Goal: Transaction & Acquisition: Purchase product/service

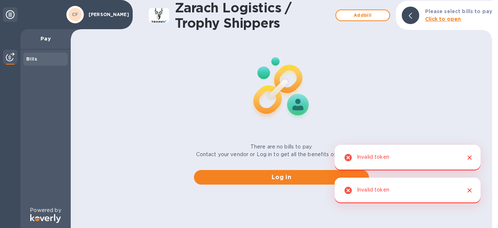
click at [440, 19] on b "Click to open" at bounding box center [443, 19] width 36 height 6
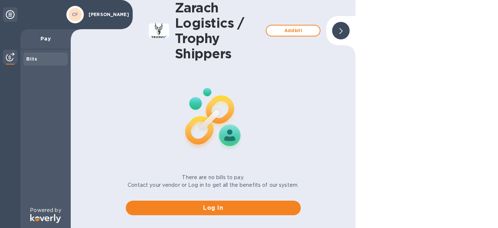
click at [43, 61] on div "Bills" at bounding box center [45, 58] width 39 height 7
click at [30, 60] on b "Bills" at bounding box center [31, 58] width 11 height 5
click at [212, 43] on h1 "Zarach Logistics / Trophy Shippers" at bounding box center [218, 30] width 87 height 61
click at [184, 39] on h1 "Zarach Logistics / Trophy Shippers" at bounding box center [218, 30] width 87 height 61
click at [160, 34] on img at bounding box center [159, 30] width 20 height 23
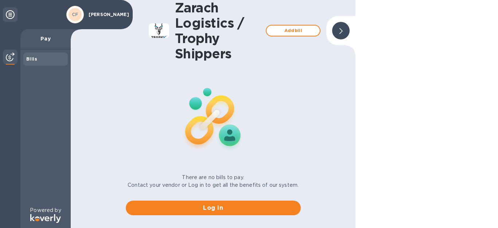
click at [45, 38] on p "Pay" at bounding box center [45, 38] width 39 height 7
click at [46, 43] on div "Pay" at bounding box center [45, 39] width 50 height 20
click at [45, 40] on p "Pay" at bounding box center [45, 38] width 39 height 7
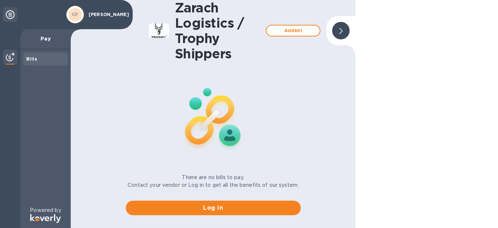
click at [32, 59] on b "Bills" at bounding box center [31, 58] width 11 height 5
click at [343, 33] on div at bounding box center [341, 31] width 18 height 18
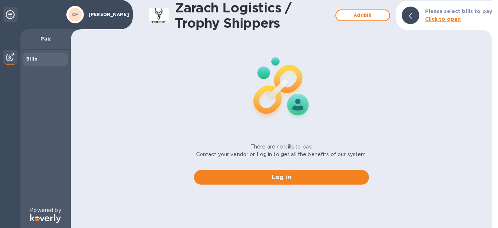
click at [438, 23] on div "Please select bills to pay Click to open" at bounding box center [459, 15] width 73 height 21
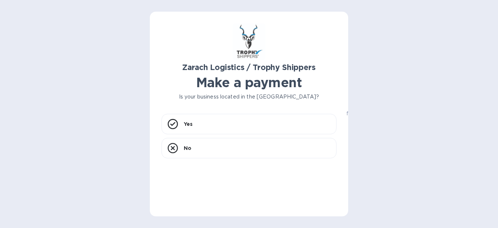
click at [183, 85] on h1 "Make a payment" at bounding box center [249, 82] width 175 height 15
click at [189, 130] on div "Yes" at bounding box center [249, 124] width 175 height 20
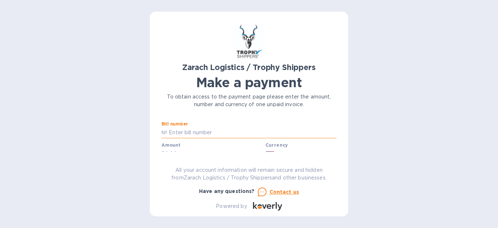
paste input "B00172034"
type input "B00172034"
click at [217, 147] on div "Amount $" at bounding box center [212, 151] width 101 height 17
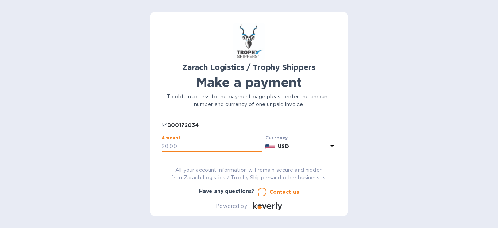
click at [215, 146] on input "text" at bounding box center [214, 146] width 98 height 11
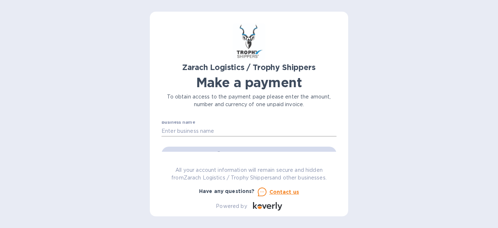
type input "819.00"
click at [216, 134] on input "text" at bounding box center [249, 131] width 175 height 11
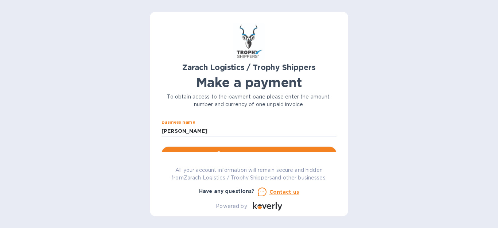
type input "[PERSON_NAME]"
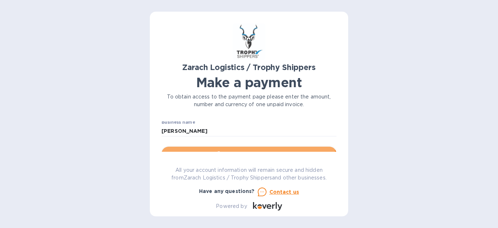
click at [226, 147] on button "Go to payment page" at bounding box center [249, 154] width 175 height 15
